Goal: Contribute content: Contribute content

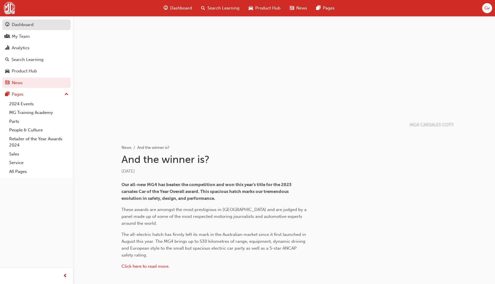
click at [50, 25] on div "Dashboard" at bounding box center [36, 24] width 63 height 7
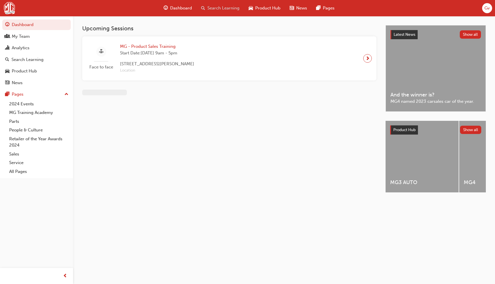
click at [230, 8] on span "Search Learning" at bounding box center [223, 8] width 32 height 7
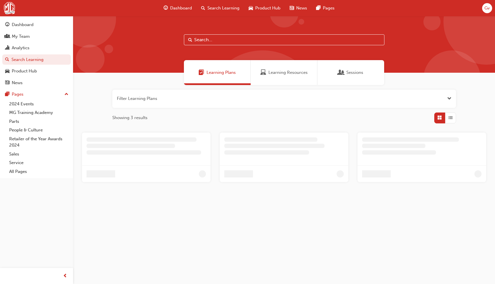
click at [279, 73] on span "Learning Resources" at bounding box center [287, 72] width 39 height 7
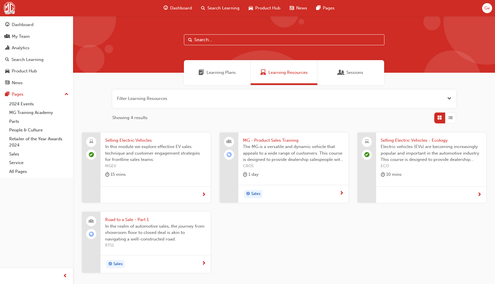
click at [449, 98] on span "Open the filter" at bounding box center [449, 98] width 4 height 7
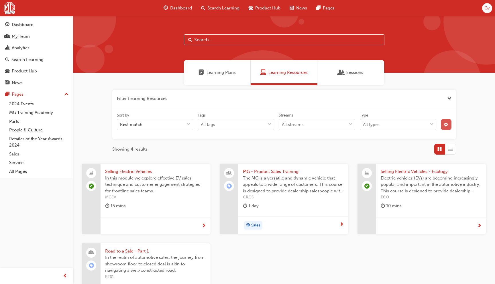
click at [448, 123] on button "button" at bounding box center [446, 124] width 11 height 11
click at [392, 145] on div "Live" at bounding box center [398, 145] width 57 height 11
click at [390, 145] on input "Status Live" at bounding box center [390, 145] width 1 height 5
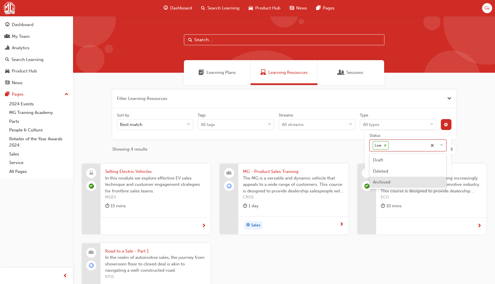
click at [391, 182] on div "Archived" at bounding box center [407, 182] width 77 height 11
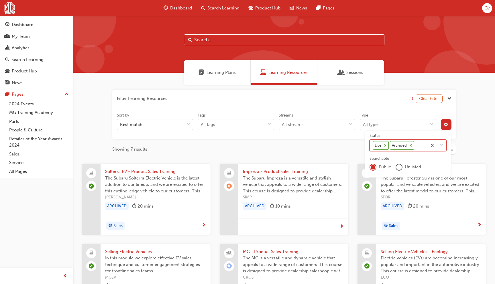
click at [385, 146] on icon at bounding box center [385, 145] width 4 height 4
click at [415, 146] on input "Status option Archived, selected. 0 results available. Select is focused ,type …" at bounding box center [415, 145] width 1 height 5
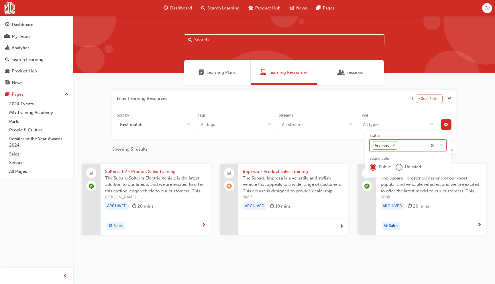
click at [297, 181] on span "The Subaru Impreza is a versatile and stylish vehicle that appeals to a wide ra…" at bounding box center [293, 184] width 101 height 19
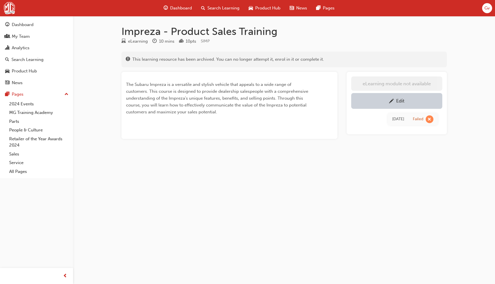
click at [383, 100] on div "Edit" at bounding box center [396, 100] width 82 height 7
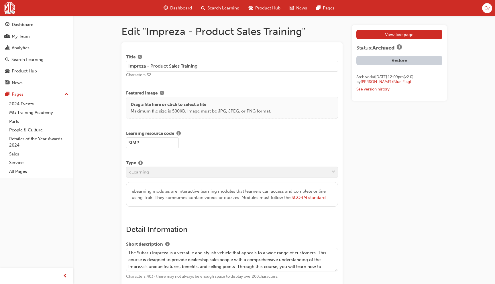
click at [393, 59] on button "Restore" at bounding box center [399, 60] width 86 height 9
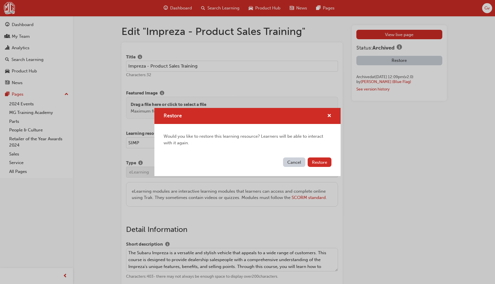
scroll to position [1, 0]
click at [328, 162] on button "Restore" at bounding box center [319, 161] width 24 height 9
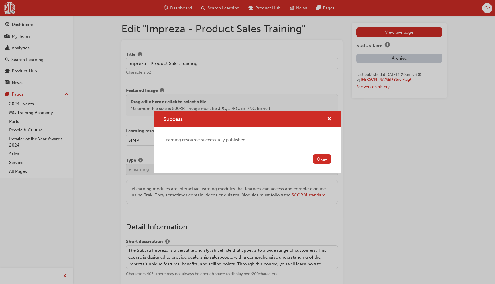
click at [327, 160] on button "Okay" at bounding box center [321, 158] width 19 height 9
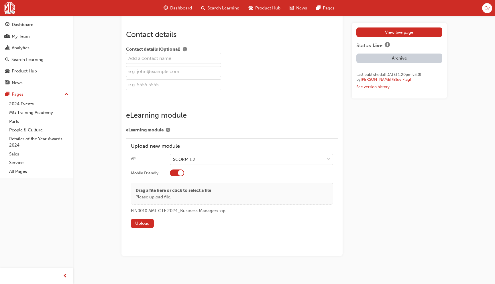
scroll to position [714, 0]
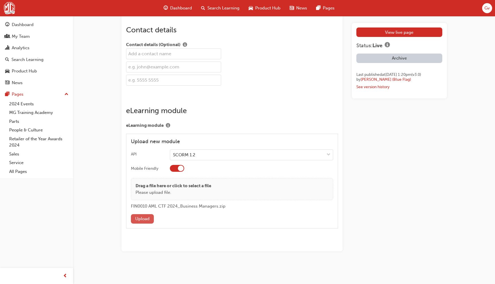
click at [146, 220] on button "Upload" at bounding box center [142, 218] width 23 height 9
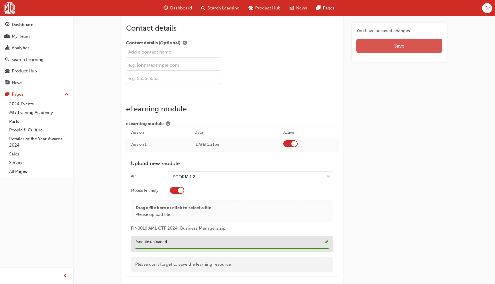
click at [387, 49] on button "Save" at bounding box center [399, 46] width 86 height 14
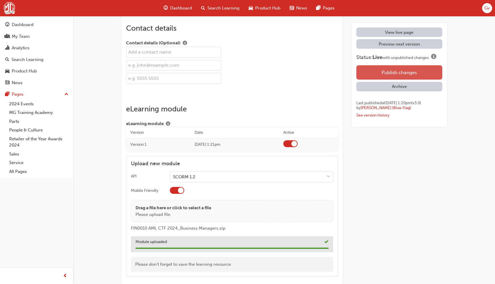
click at [392, 70] on button "Publish changes" at bounding box center [399, 72] width 86 height 14
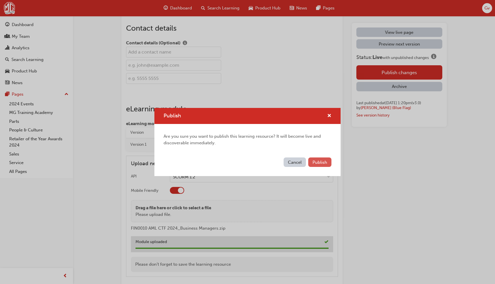
click at [326, 159] on button "Publish" at bounding box center [319, 161] width 23 height 9
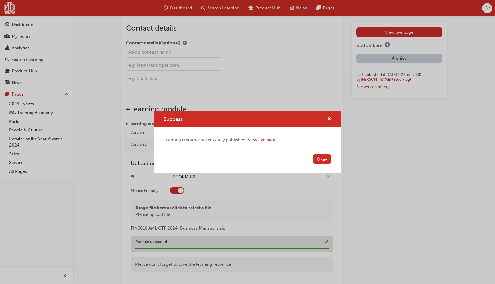
click at [326, 158] on button "Okay" at bounding box center [321, 158] width 19 height 9
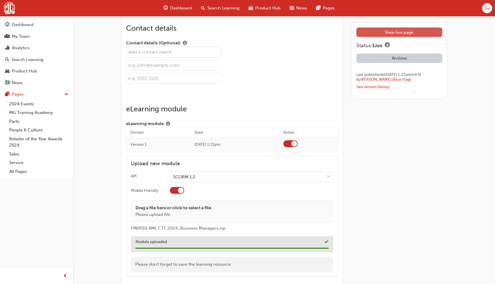
click at [395, 33] on link "View live page" at bounding box center [399, 31] width 86 height 9
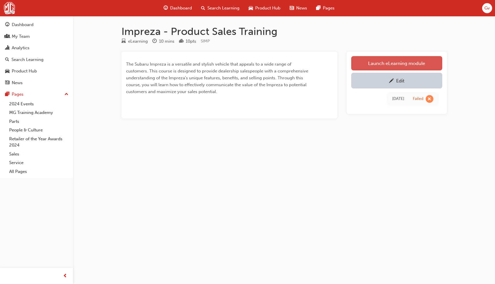
click at [400, 63] on link "Launch eLearning module" at bounding box center [396, 63] width 91 height 14
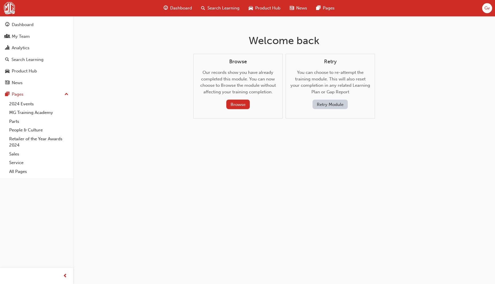
click at [325, 102] on button "Retry Module" at bounding box center [329, 104] width 35 height 9
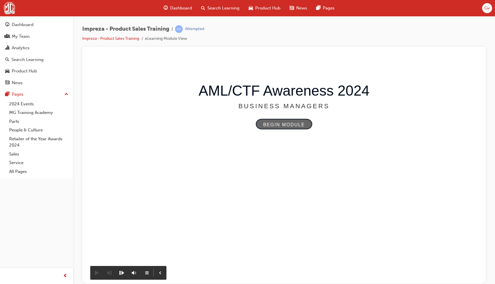
click at [285, 124] on rect at bounding box center [284, 124] width 56 height 10
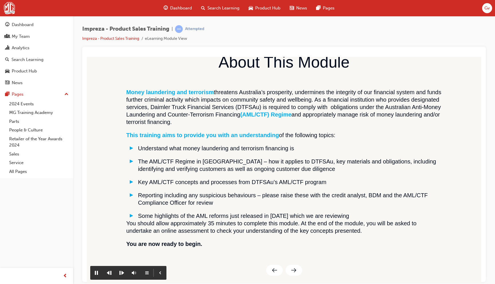
scroll to position [39, 0]
click at [287, 268] on rect at bounding box center [293, 270] width 17 height 11
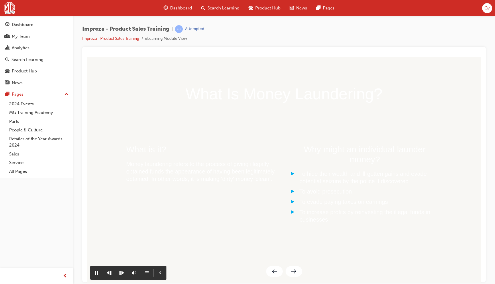
scroll to position [0, 0]
click at [292, 267] on rect at bounding box center [293, 271] width 17 height 11
click at [259, 165] on image at bounding box center [284, 198] width 304 height 177
click at [349, 170] on image at bounding box center [284, 198] width 304 height 177
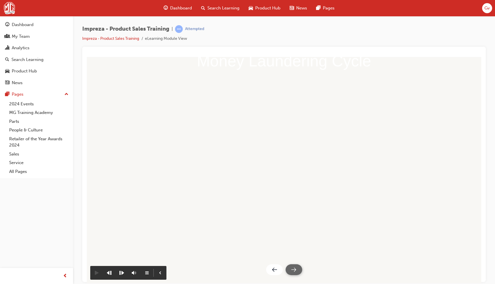
click at [294, 268] on rect at bounding box center [293, 269] width 17 height 11
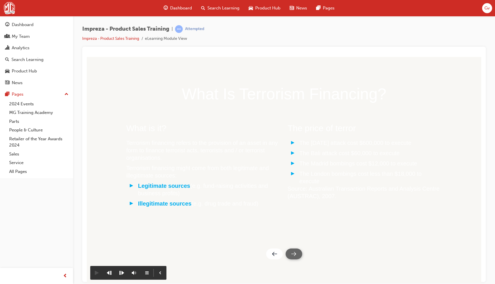
click at [292, 257] on rect at bounding box center [293, 253] width 17 height 11
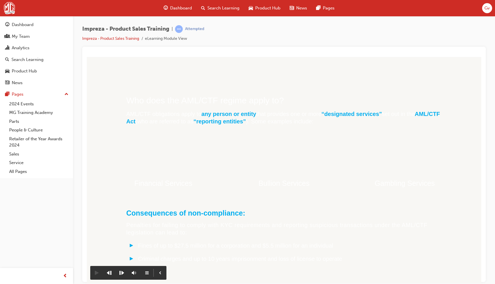
scroll to position [185, 0]
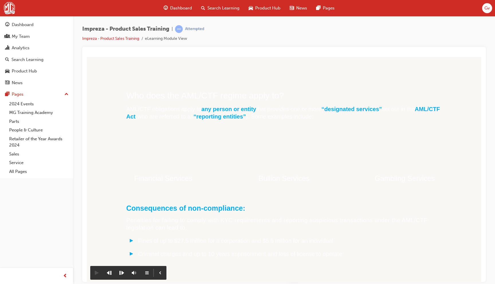
click at [293, 284] on rect at bounding box center [293, 289] width 17 height 11
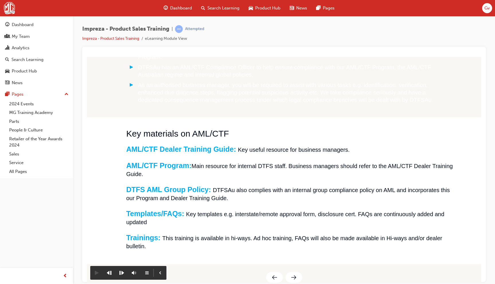
scroll to position [107, 0]
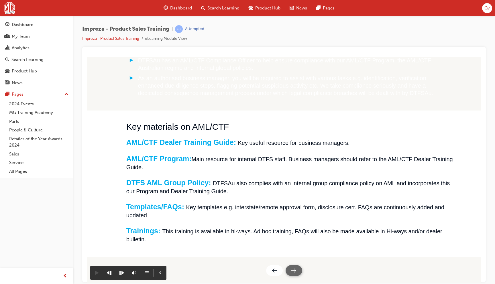
click at [294, 272] on rect at bounding box center [293, 270] width 17 height 11
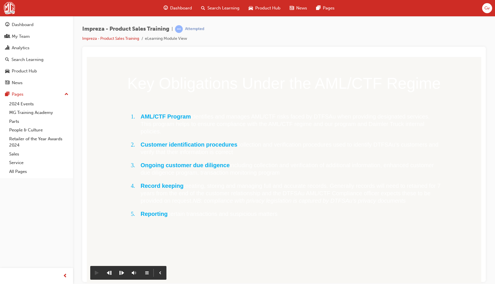
scroll to position [11, 0]
